Goal: Task Accomplishment & Management: Manage account settings

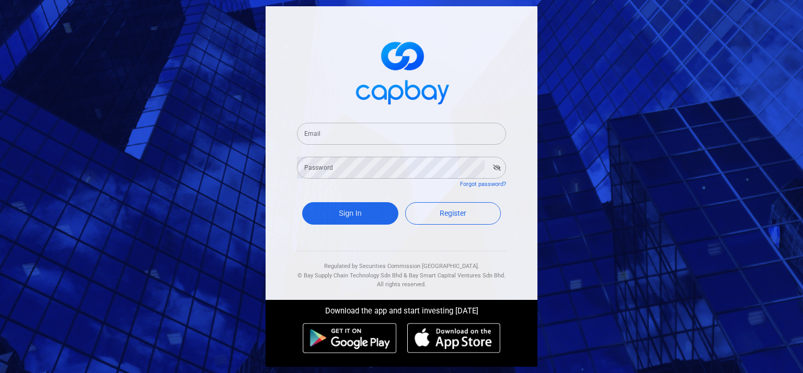
click at [312, 132] on input "Email" at bounding box center [401, 134] width 209 height 22
type input "[EMAIL_ADDRESS][DOMAIN_NAME]"
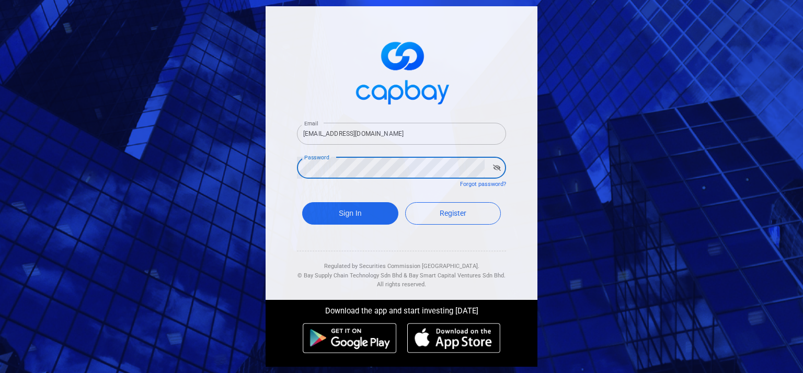
click at [302, 202] on button "Sign In" at bounding box center [350, 213] width 96 height 22
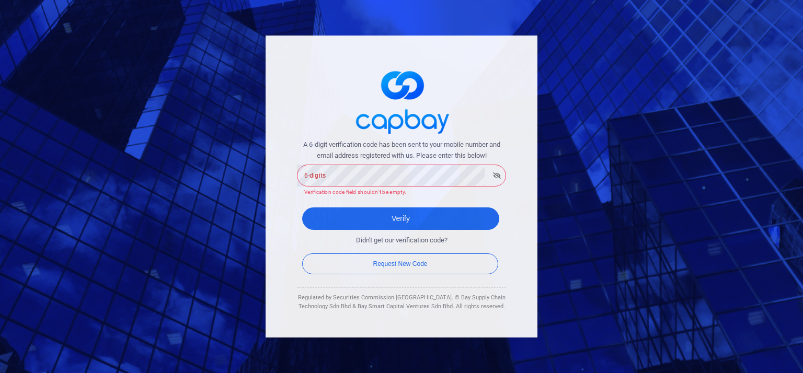
click at [321, 187] on div "6-digits 6-digits Verification code field shouldn’t be empty." at bounding box center [401, 180] width 209 height 34
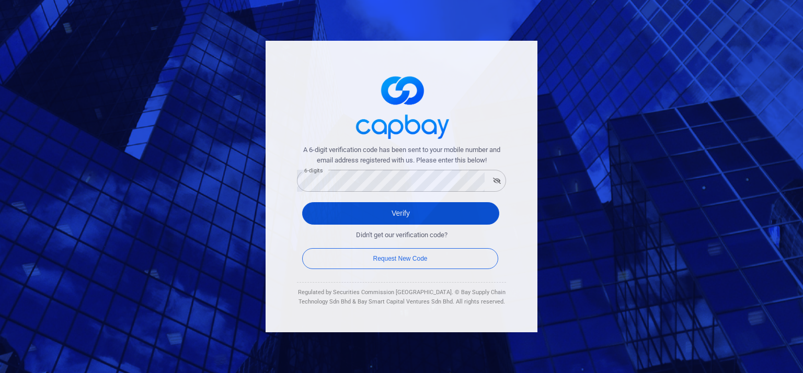
click at [343, 212] on button "Verify" at bounding box center [400, 213] width 197 height 22
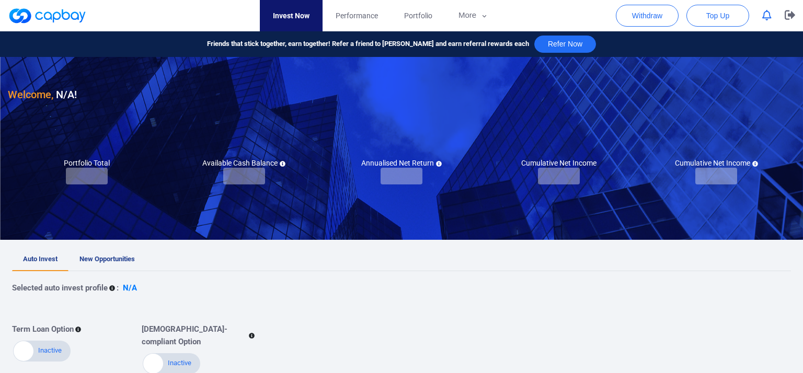
checkbox input "true"
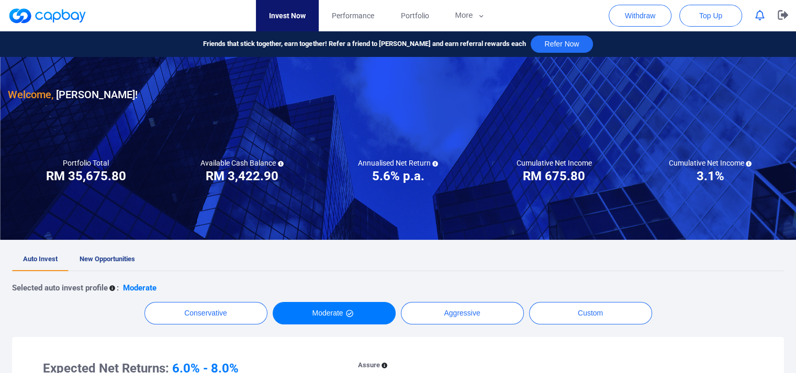
scroll to position [52, 0]
